Goal: Feedback & Contribution: Submit feedback/report problem

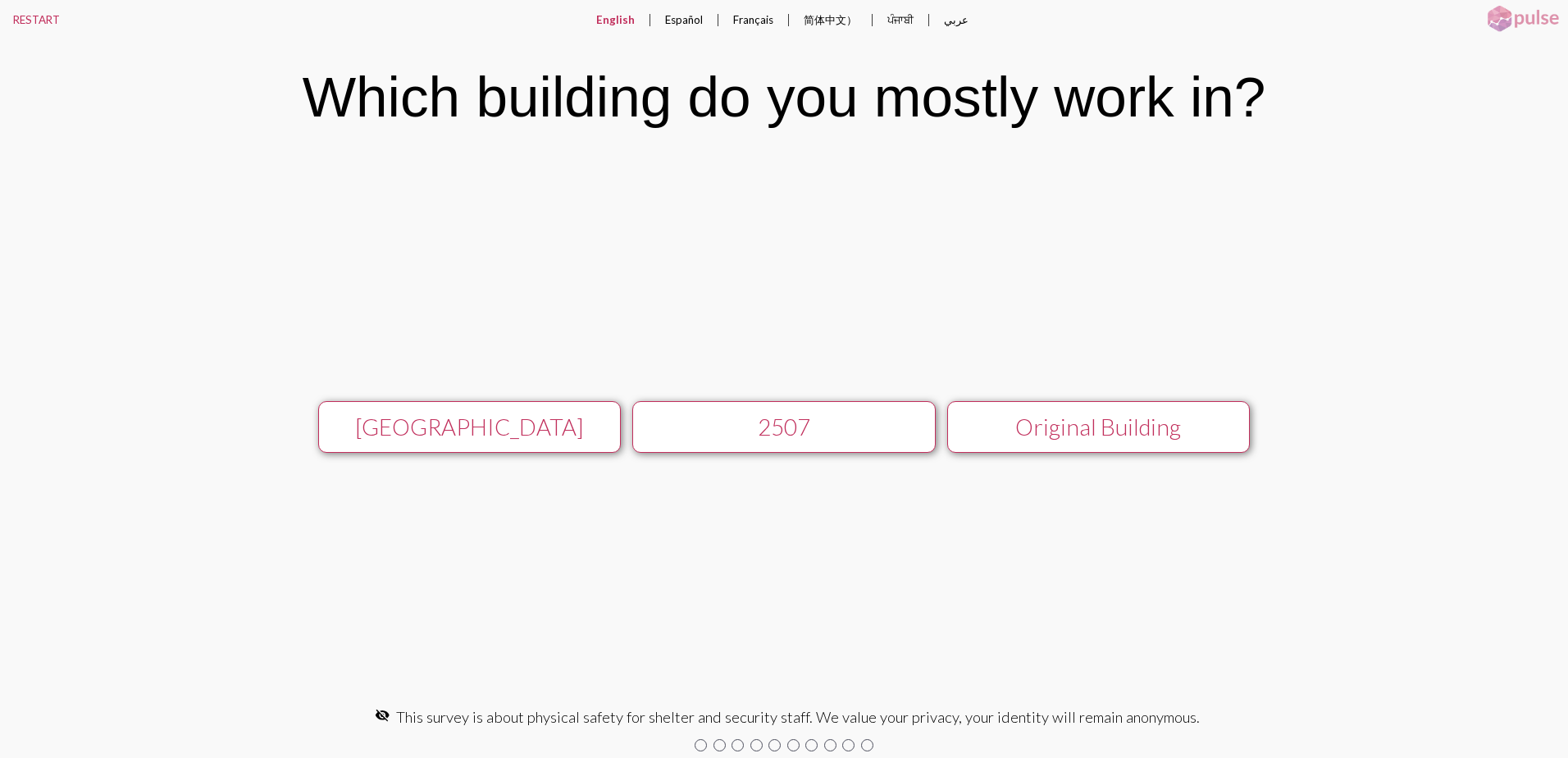
click at [500, 424] on div "[GEOGRAPHIC_DATA]" at bounding box center [470, 426] width 271 height 27
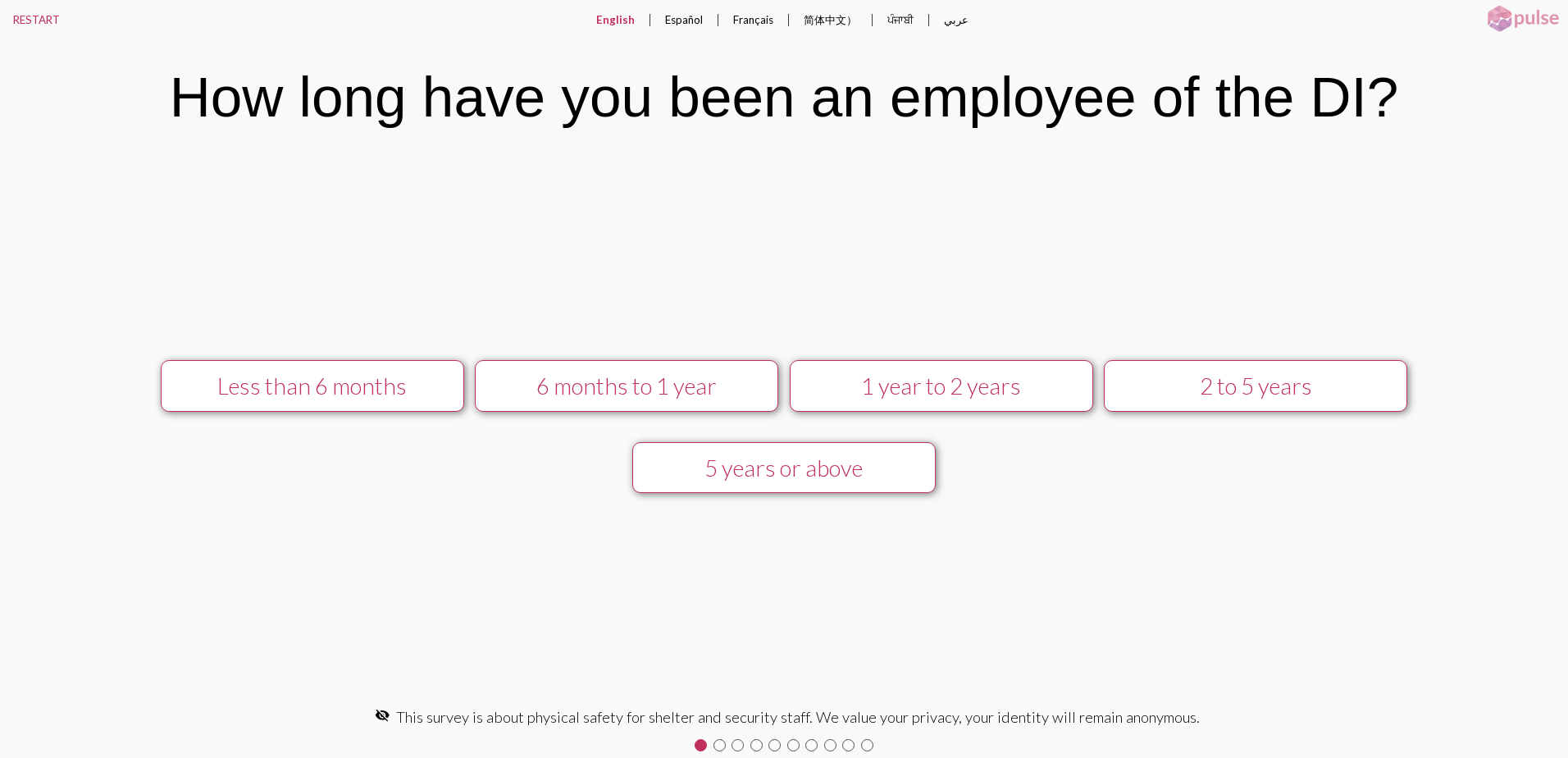
click at [752, 470] on div "5 years or above" at bounding box center [784, 468] width 271 height 27
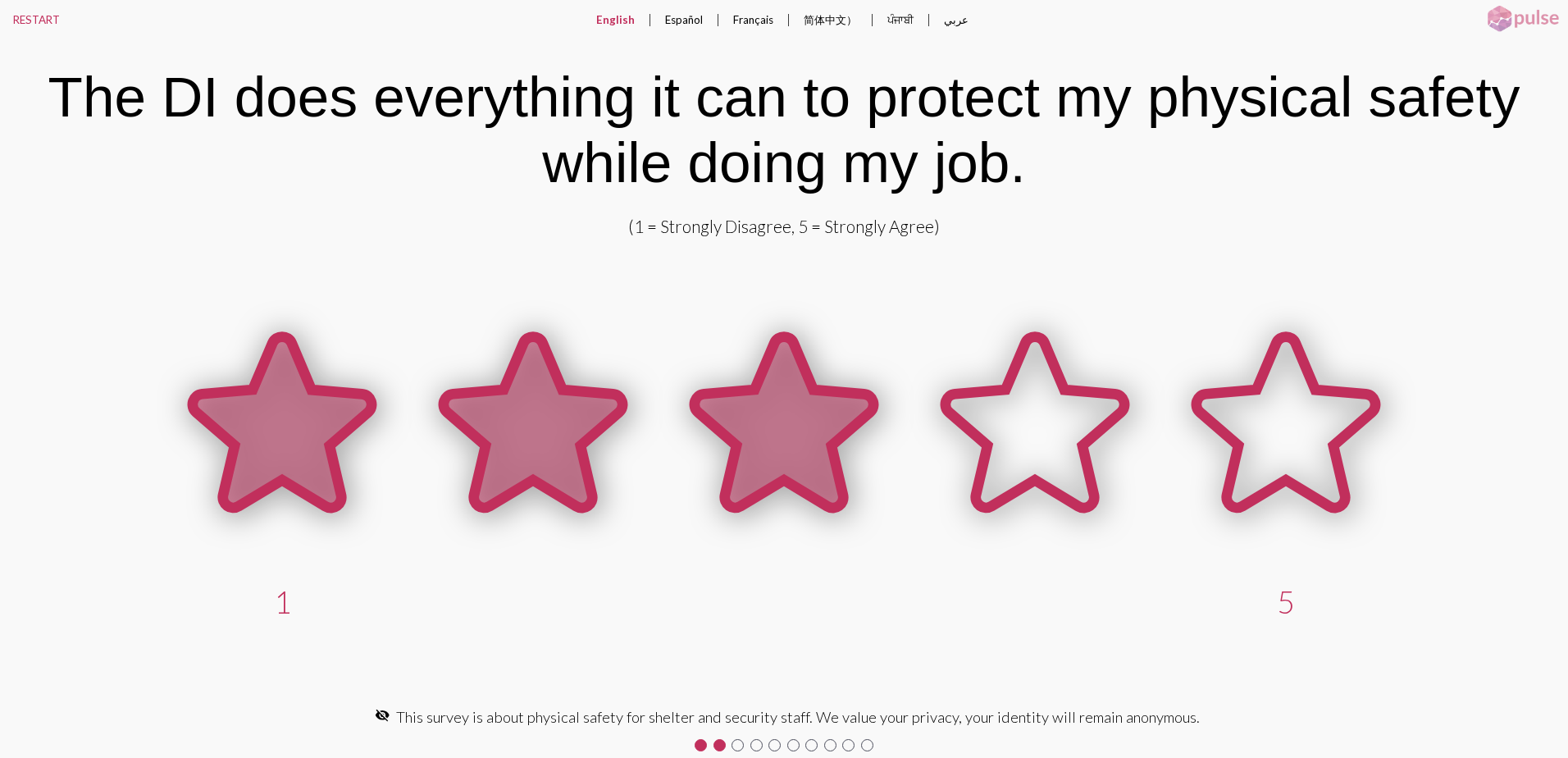
click at [873, 463] on icon at bounding box center [784, 424] width 251 height 251
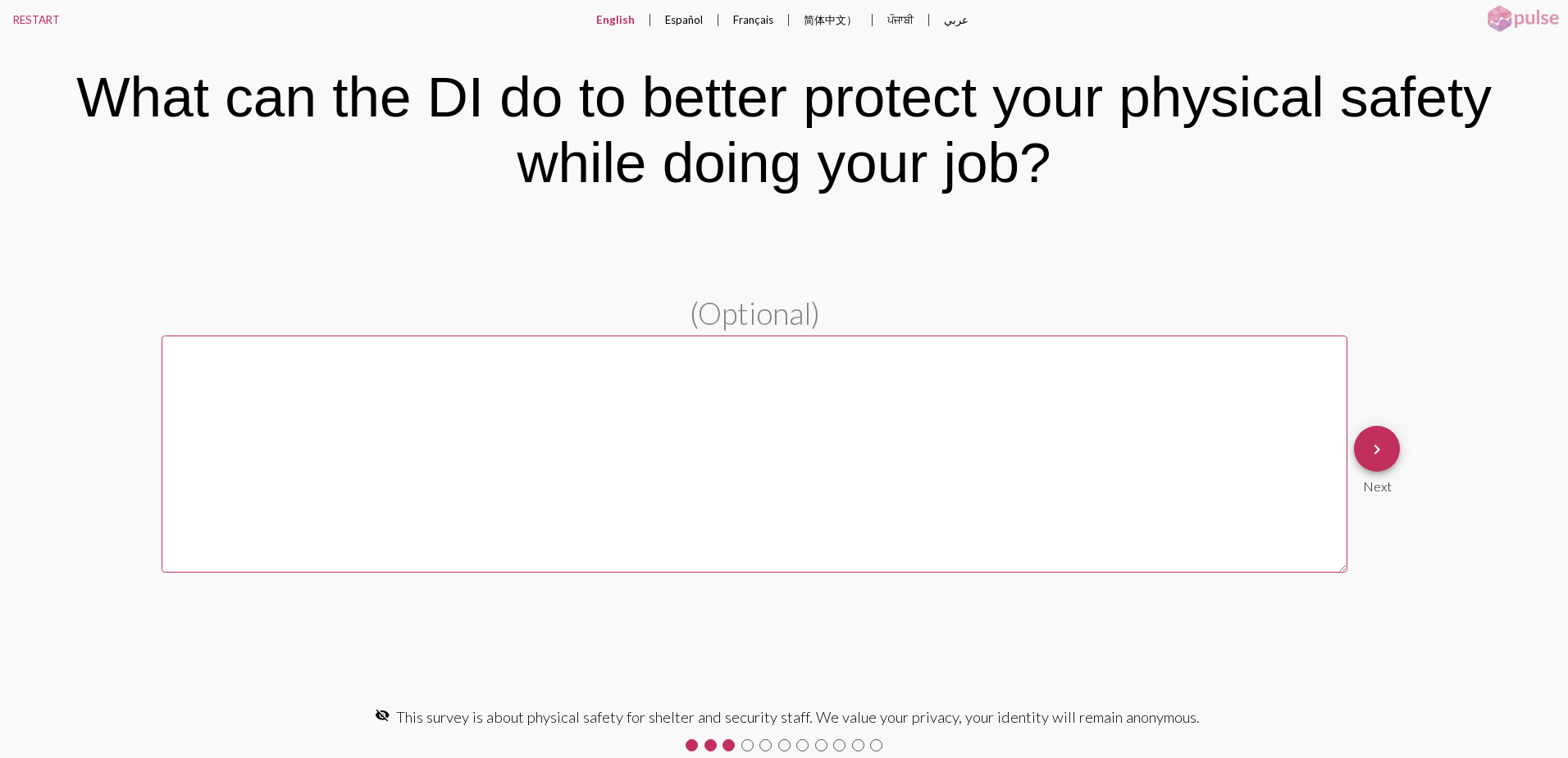
click at [880, 443] on textarea at bounding box center [754, 454] width 1186 height 237
click at [538, 418] on textarea at bounding box center [754, 454] width 1186 height 237
type textarea "Security doing more searches in the lobby upon entry."
click at [1382, 448] on mat-icon "keyboard_arrow_right" at bounding box center [1377, 450] width 20 height 20
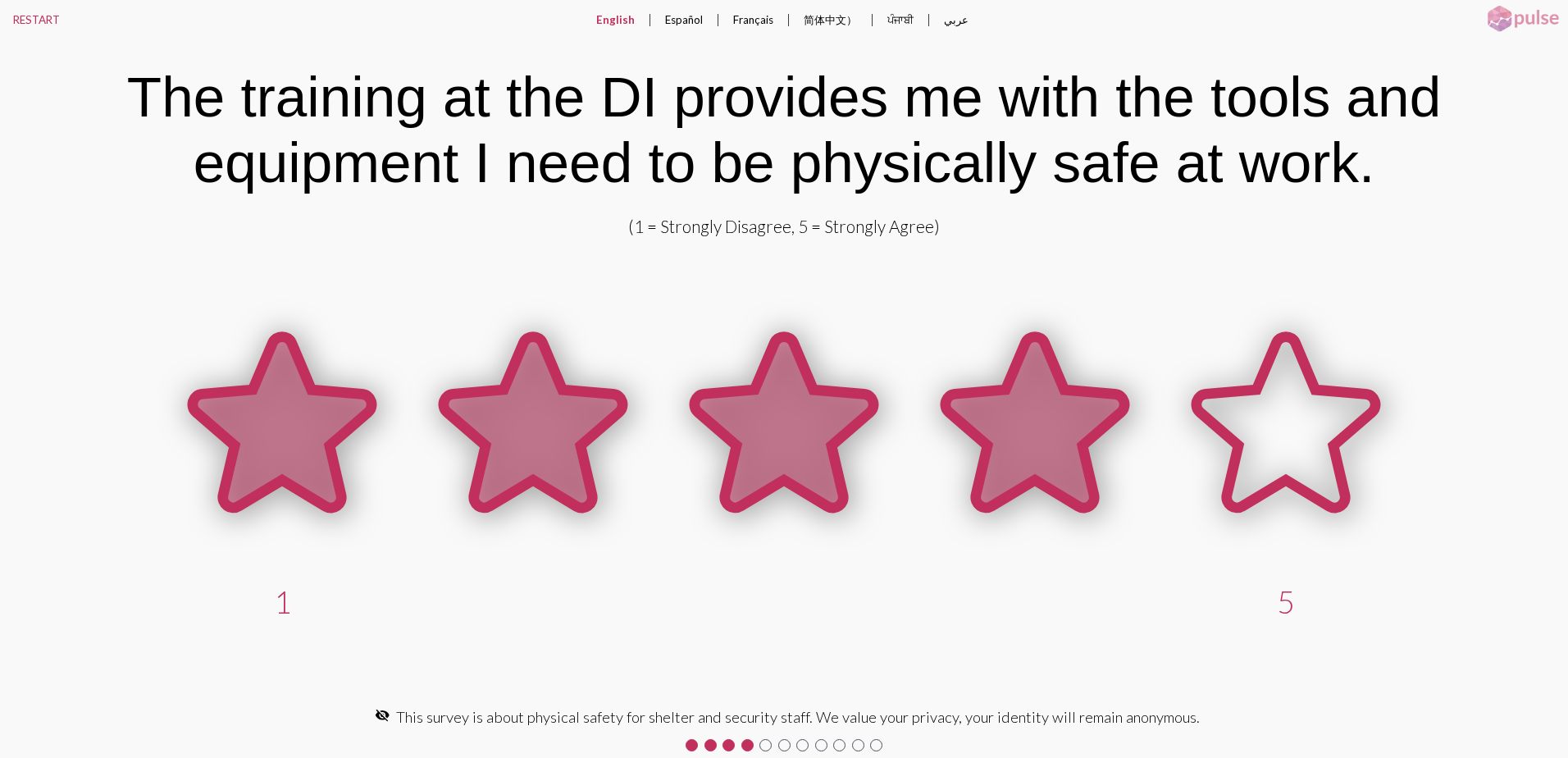
click at [1059, 423] on icon at bounding box center [1034, 421] width 178 height 170
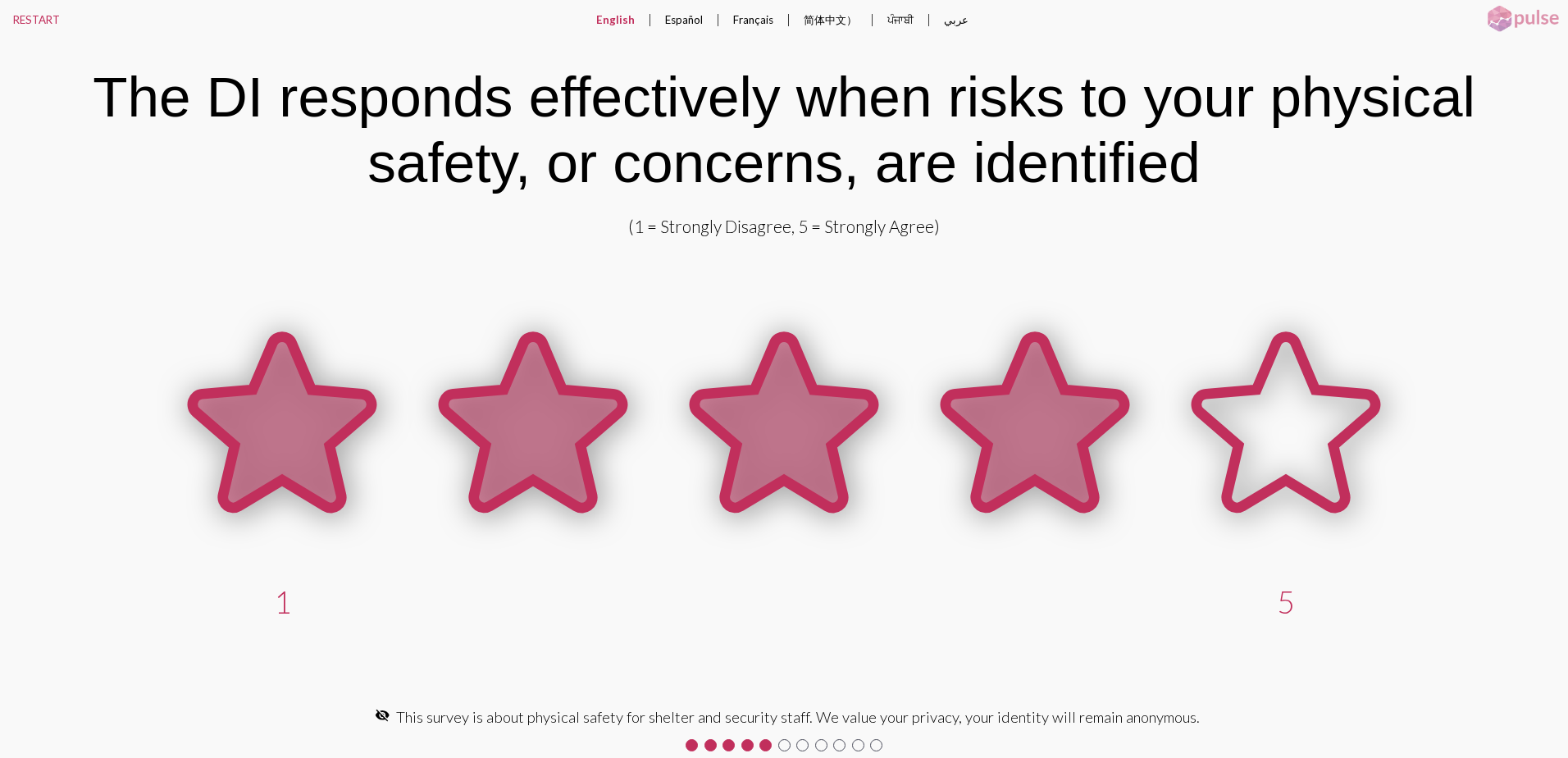
click at [969, 435] on icon at bounding box center [1034, 421] width 178 height 170
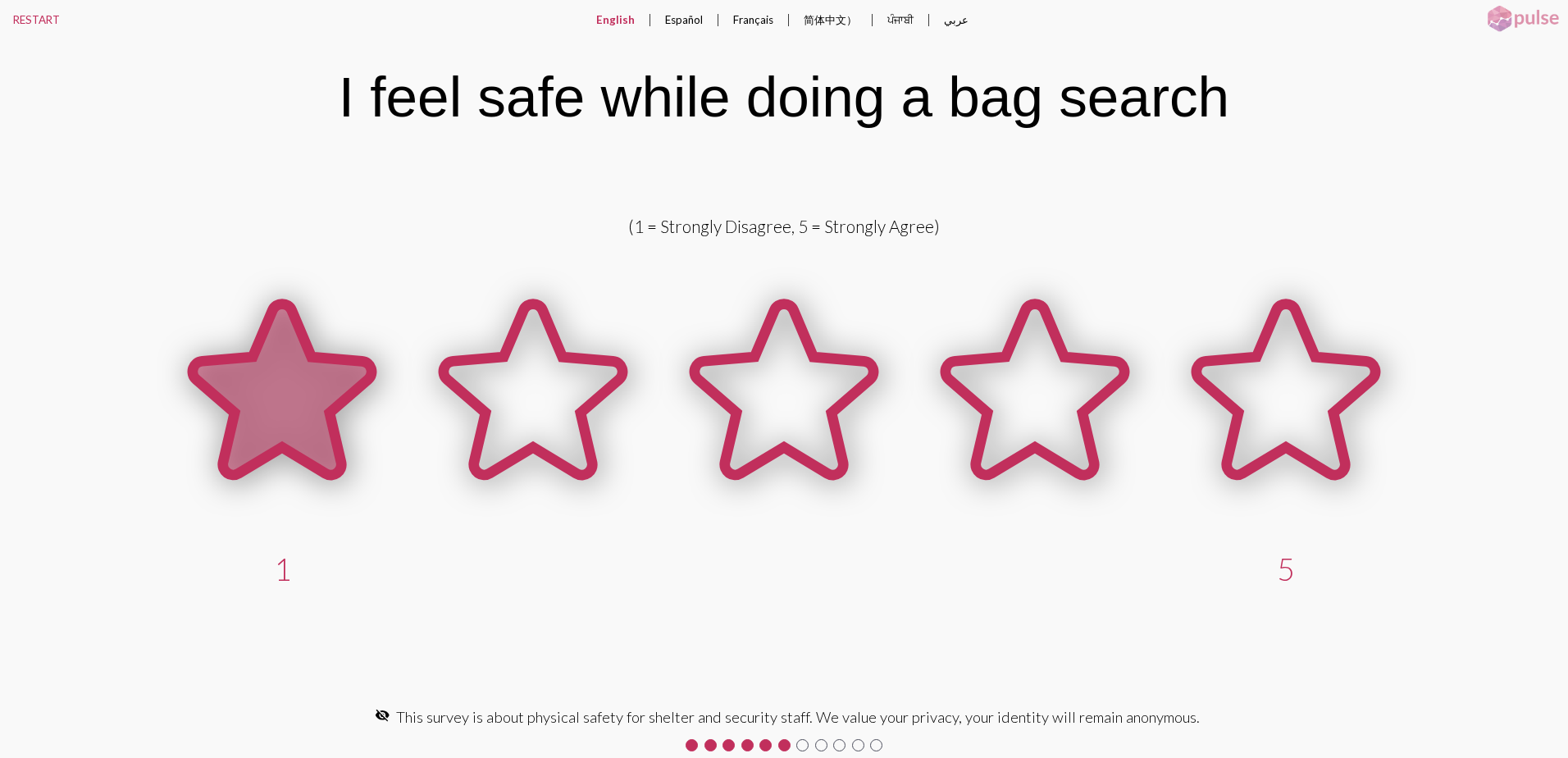
click at [316, 407] on icon at bounding box center [282, 388] width 178 height 170
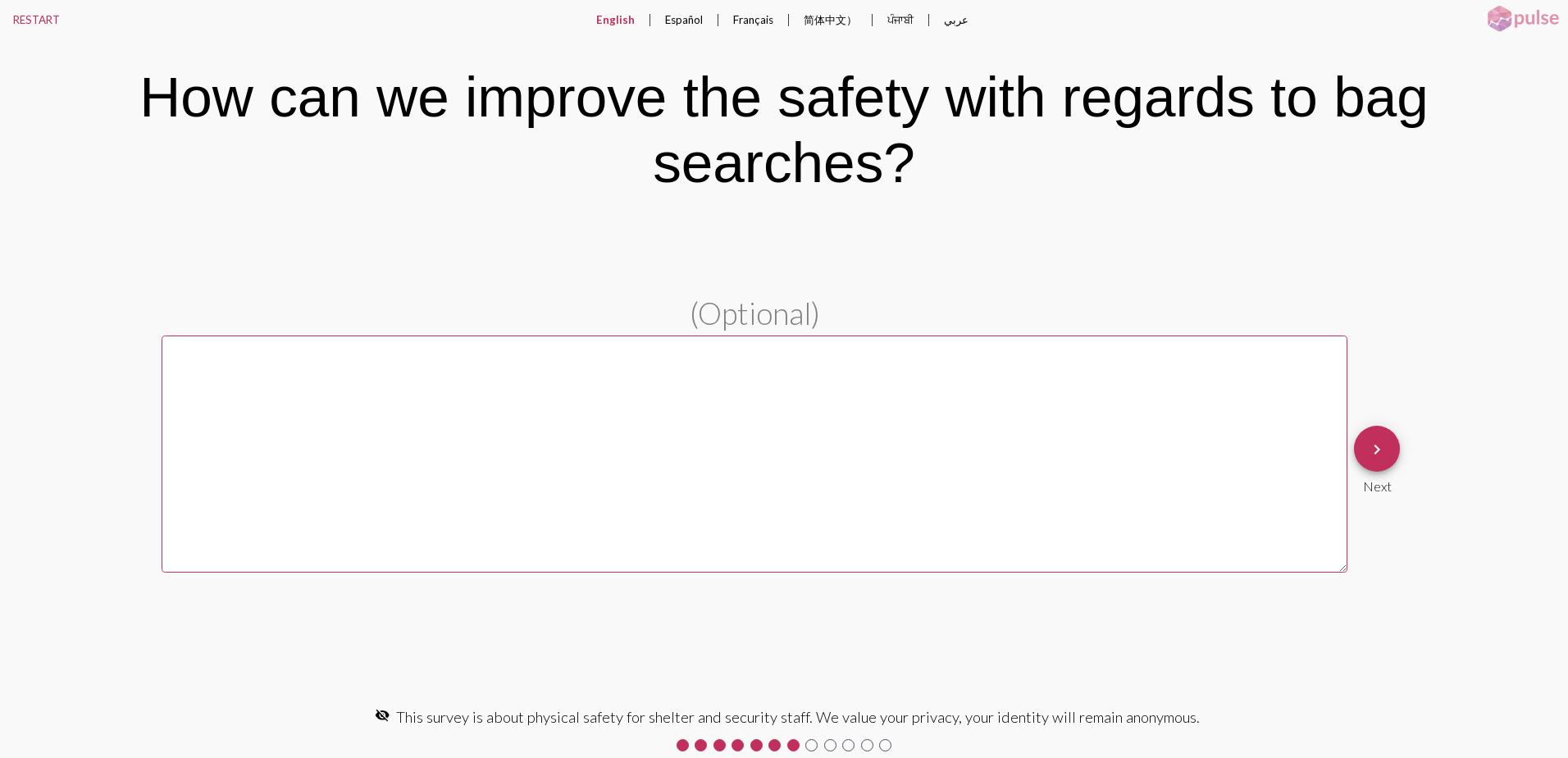
click at [874, 471] on textarea at bounding box center [754, 454] width 1186 height 237
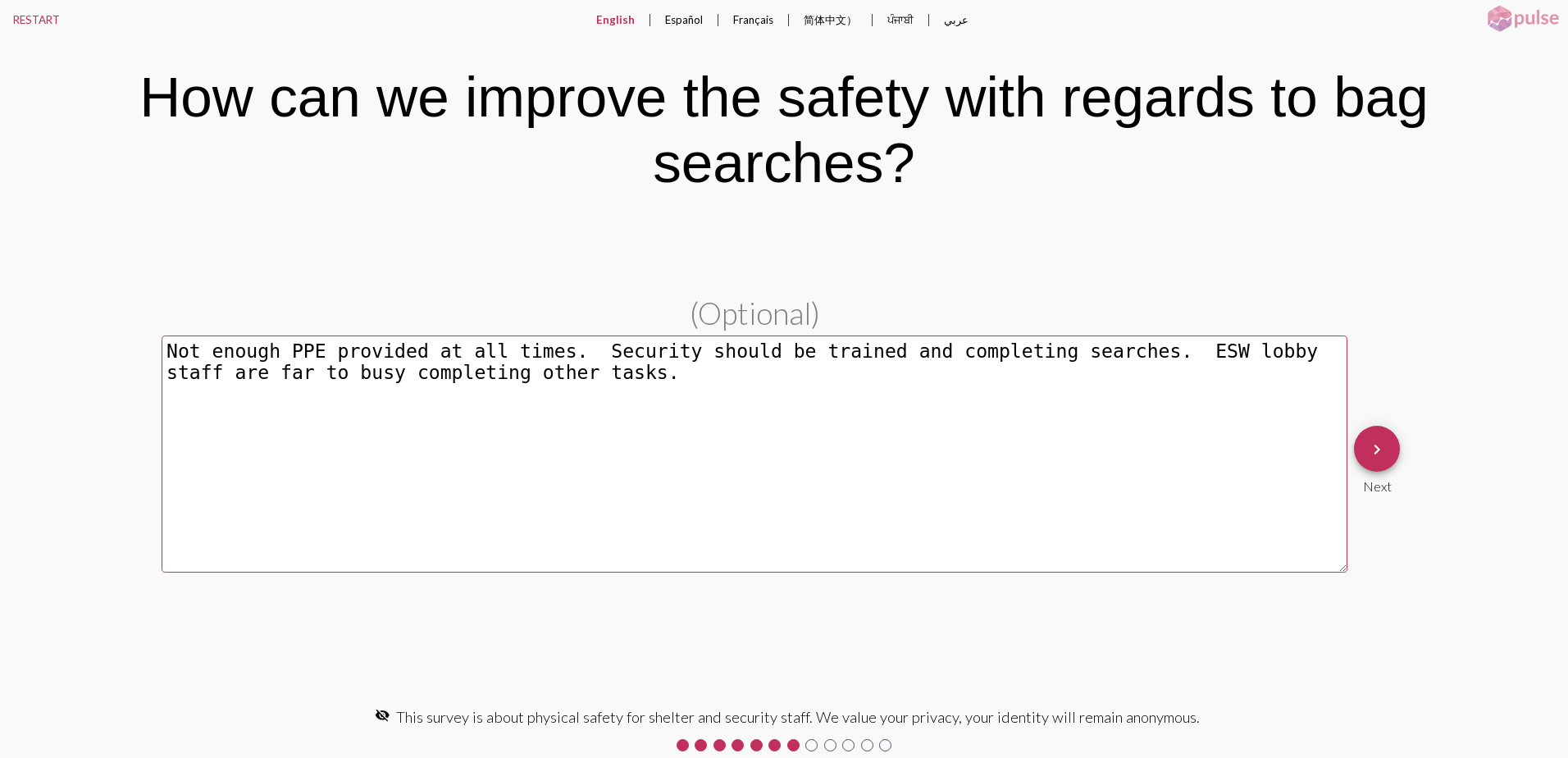
type textarea "Not enough PPE provided at all times. Security should be trained and completing…"
click at [1388, 445] on button "keyboard_arrow_right" at bounding box center [1376, 449] width 46 height 46
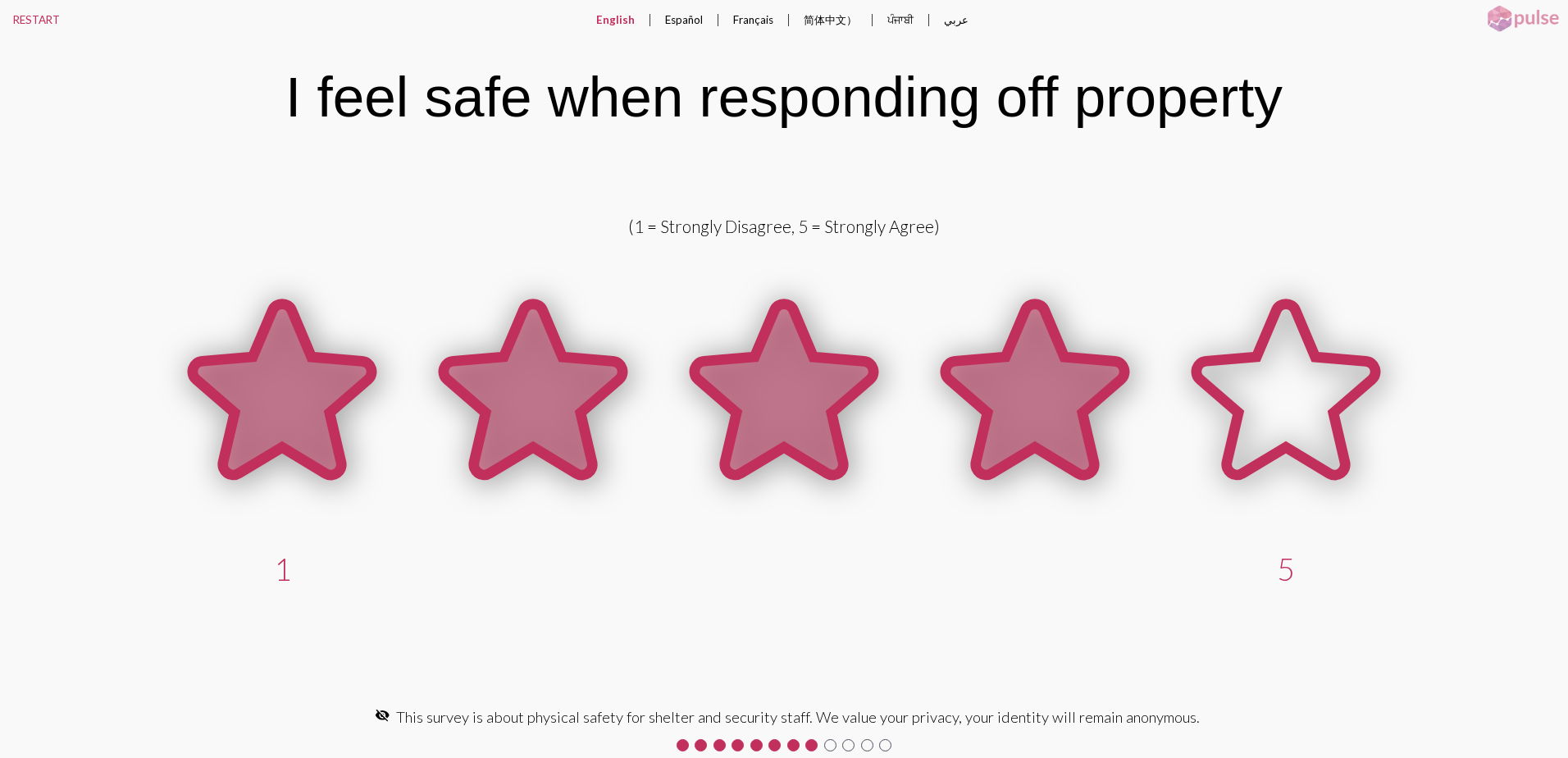
click at [1049, 395] on icon at bounding box center [1034, 388] width 178 height 170
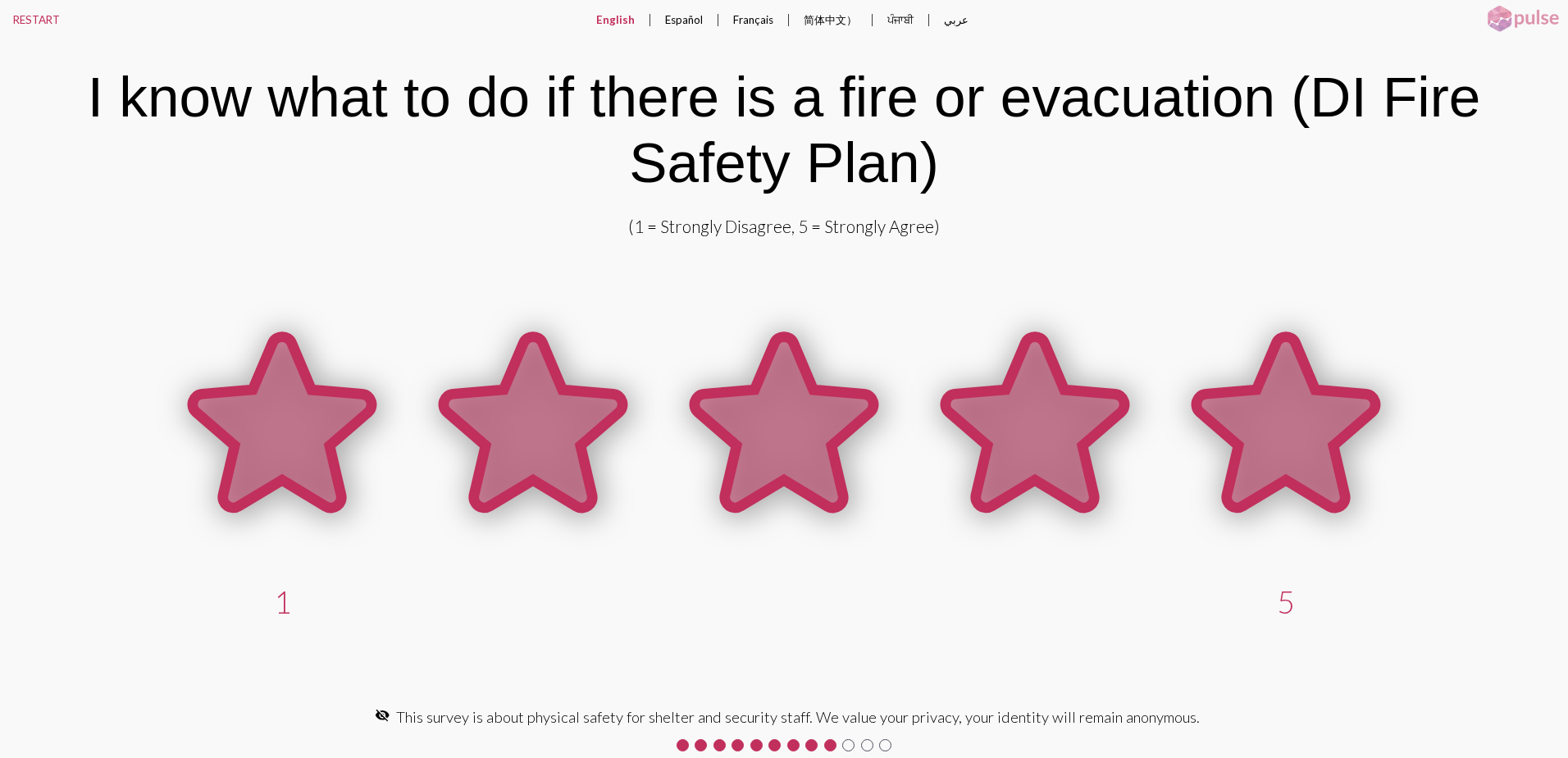
click at [1289, 427] on icon at bounding box center [1286, 421] width 178 height 170
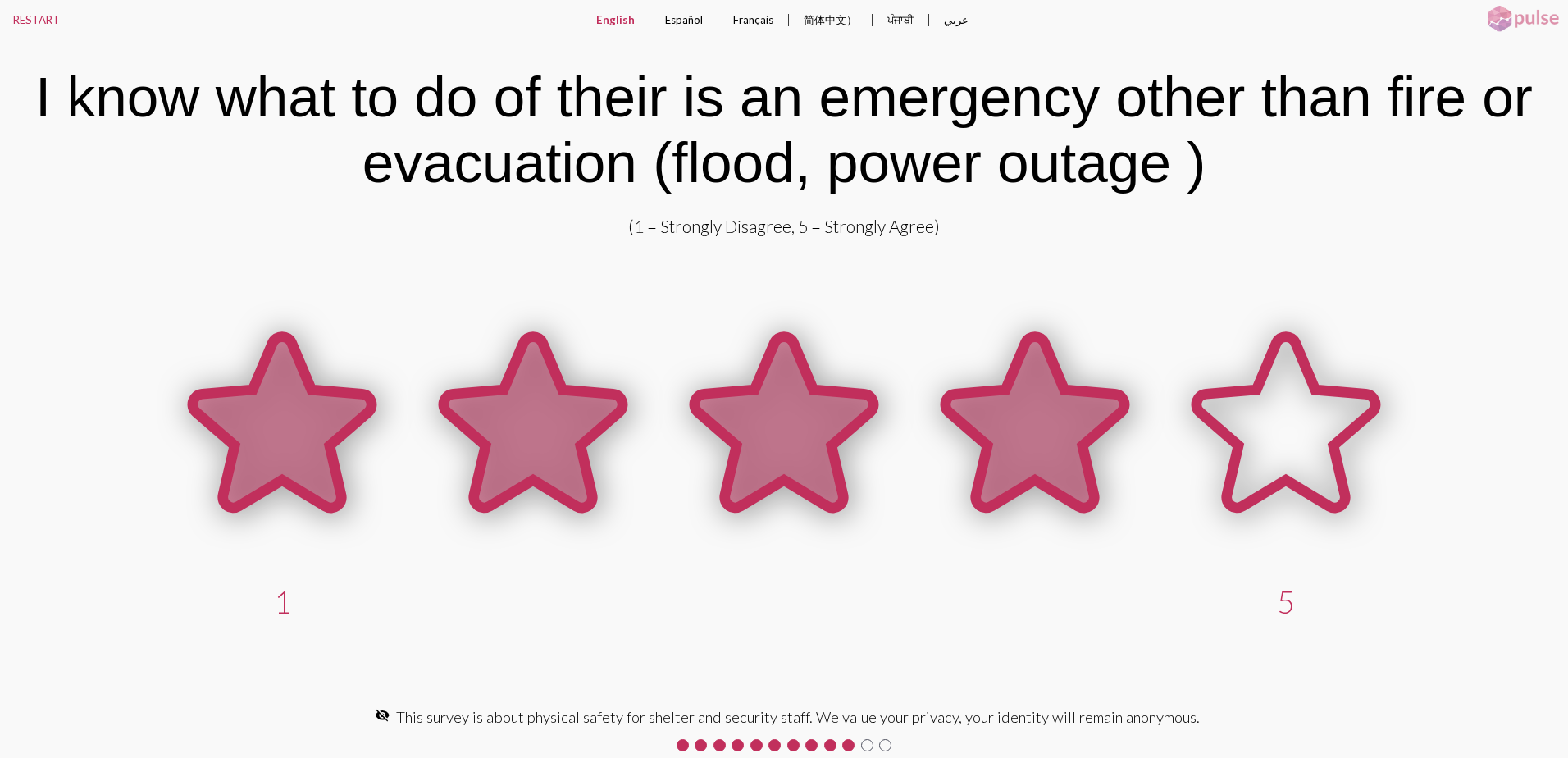
click at [931, 435] on icon at bounding box center [1034, 424] width 251 height 251
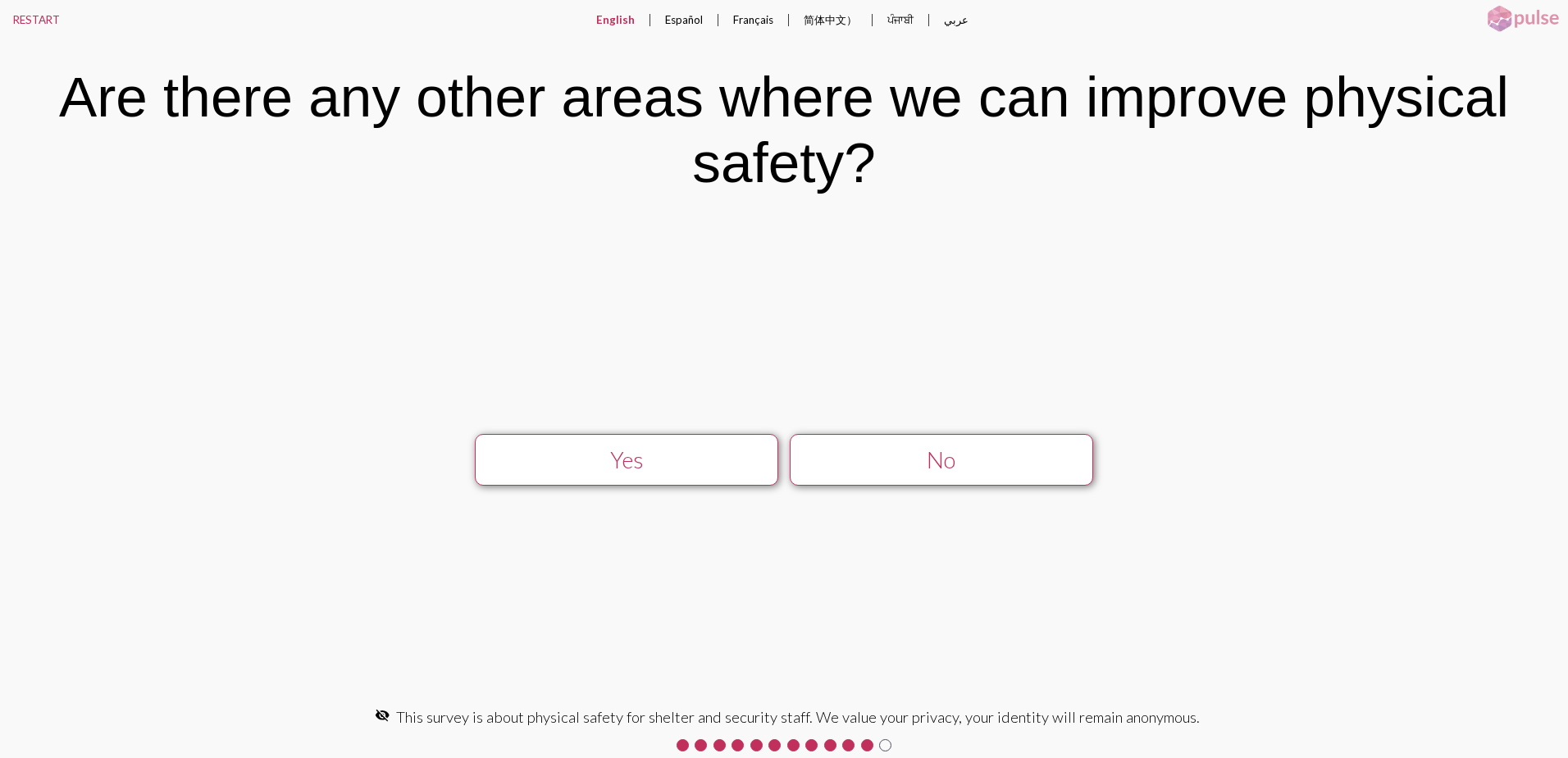
click at [925, 459] on div "No" at bounding box center [941, 459] width 271 height 27
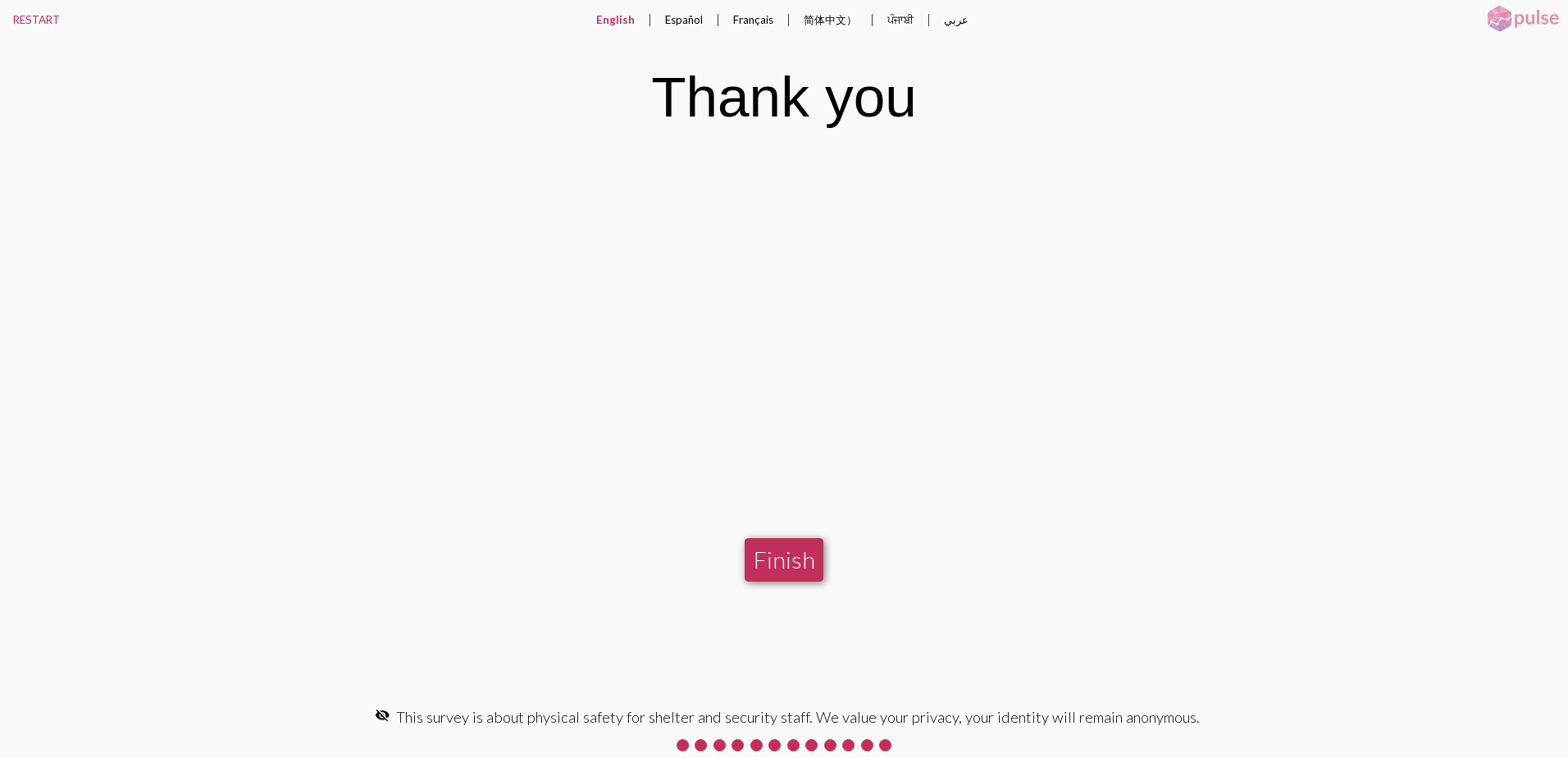
click at [809, 571] on button "Finish" at bounding box center [784, 560] width 78 height 44
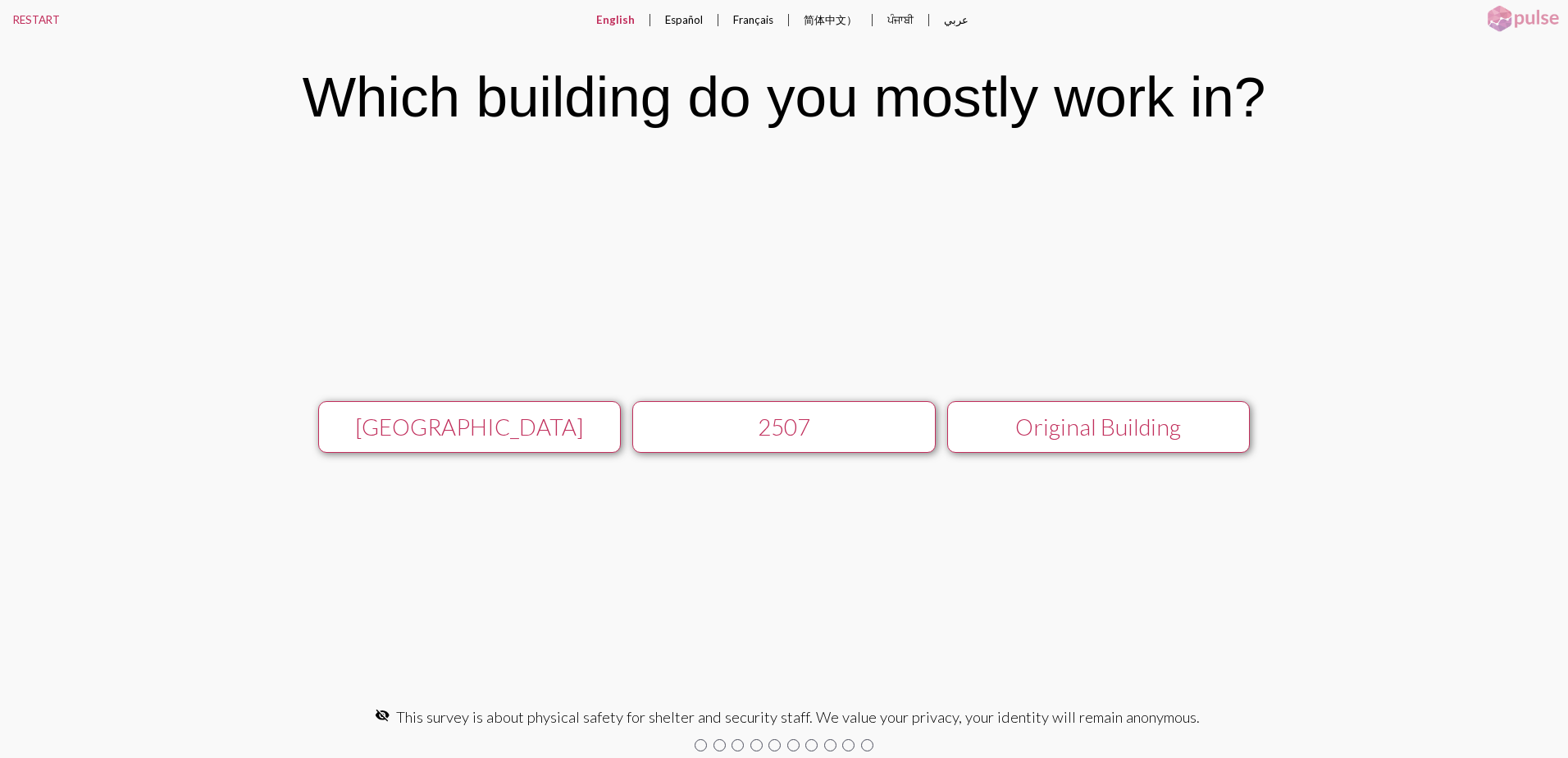
click at [470, 427] on div "[GEOGRAPHIC_DATA]" at bounding box center [470, 426] width 271 height 27
